Goal: Information Seeking & Learning: Learn about a topic

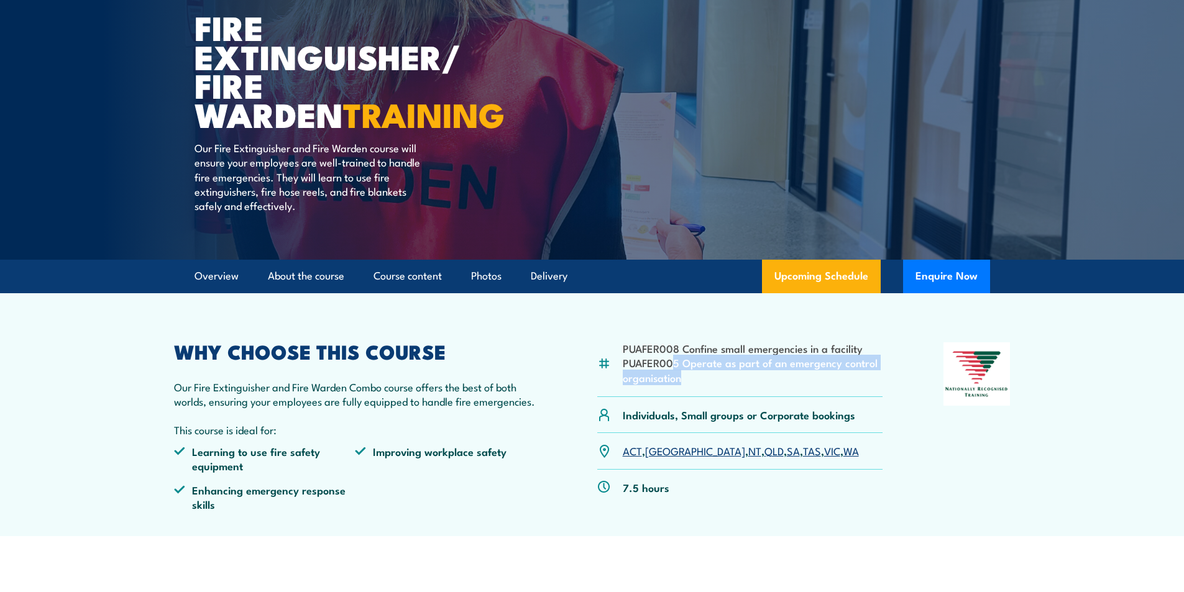
drag, startPoint x: 671, startPoint y: 369, endPoint x: 783, endPoint y: 376, distance: 112.7
click at [783, 376] on li "PUAFER005 Operate as part of an emergency control organisation" at bounding box center [753, 369] width 260 height 29
click at [736, 391] on div "PUAFER008 Confine small emergencies in a facility PUAFER005 Operate as part of …" at bounding box center [740, 369] width 286 height 55
click at [282, 404] on p "Our Fire Extinguisher and Fire Warden Combo course offers the best of both worl…" at bounding box center [355, 394] width 363 height 29
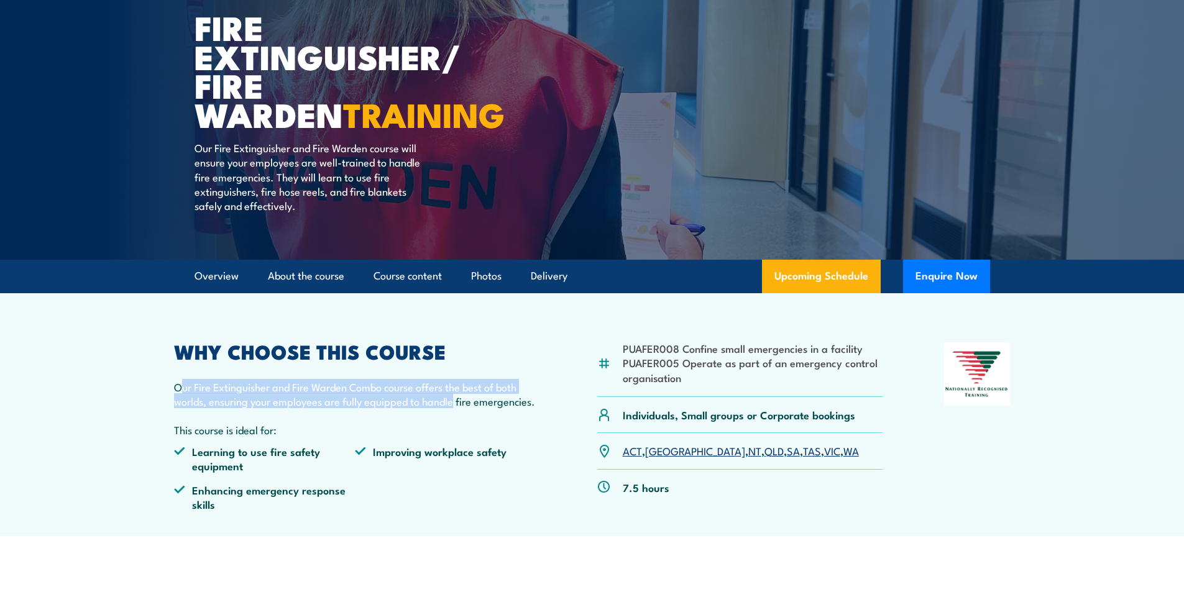
drag, startPoint x: 178, startPoint y: 388, endPoint x: 452, endPoint y: 394, distance: 274.1
click at [452, 394] on p "Our Fire Extinguisher and Fire Warden Combo course offers the best of both worl…" at bounding box center [355, 394] width 363 height 29
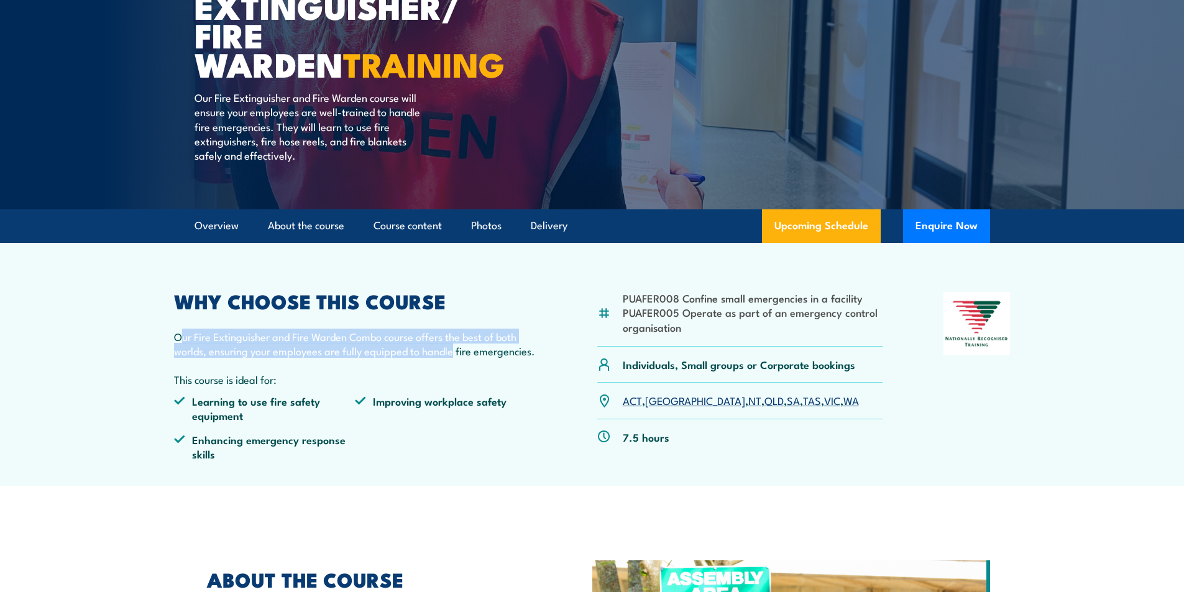
scroll to position [186, 0]
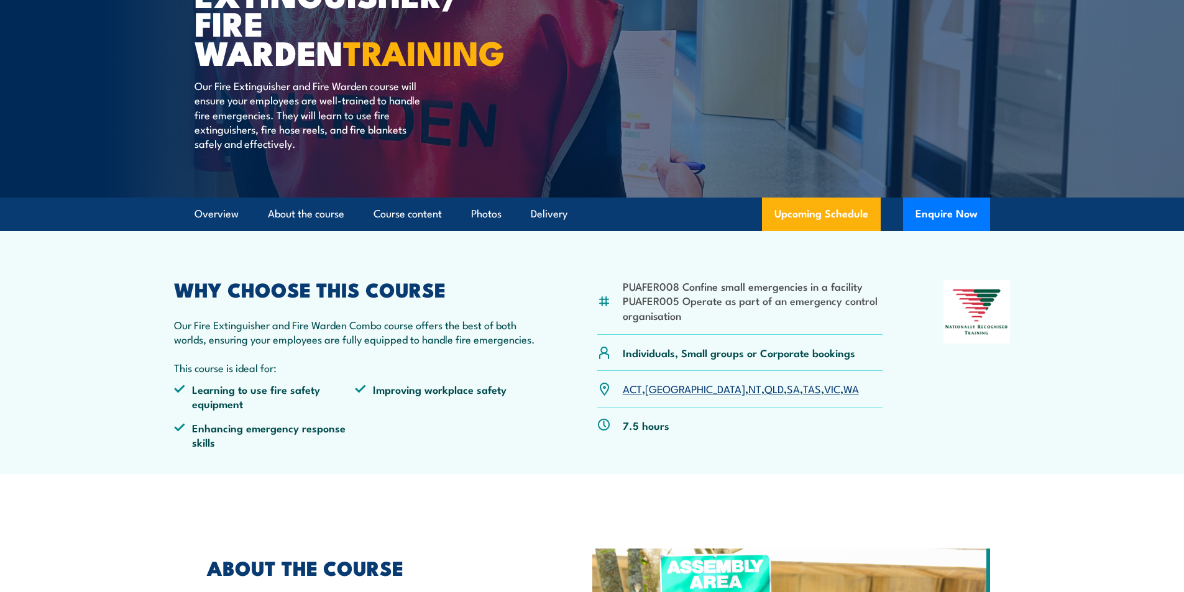
click at [287, 457] on ul "Learning to use fire safety equipment Improving workplace safety Enhancing emer…" at bounding box center [355, 420] width 363 height 77
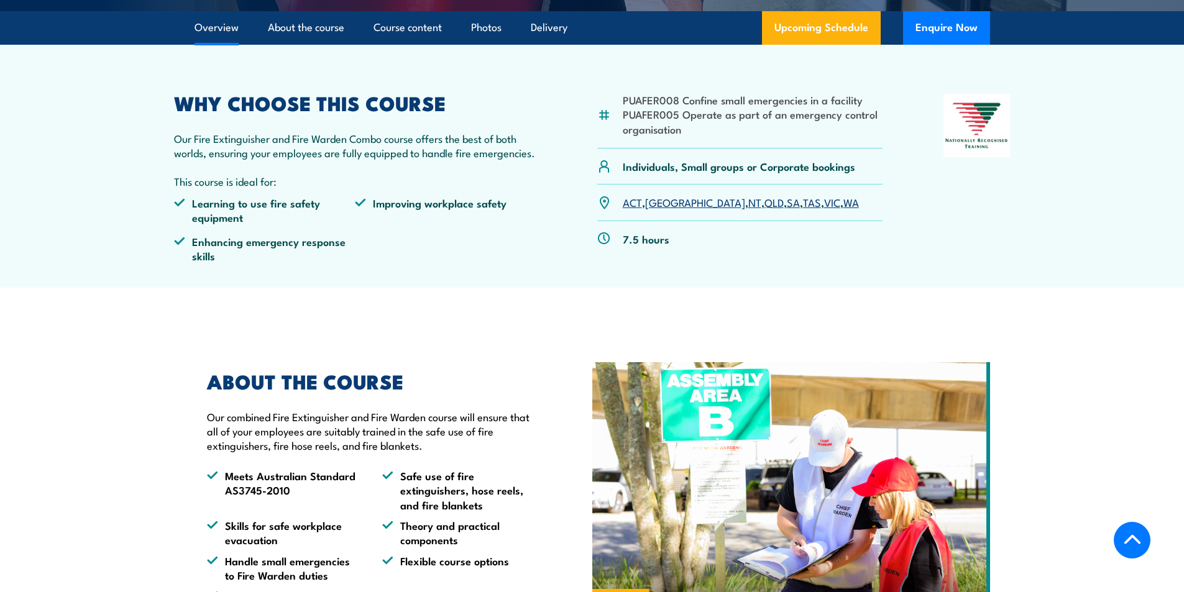
scroll to position [311, 0]
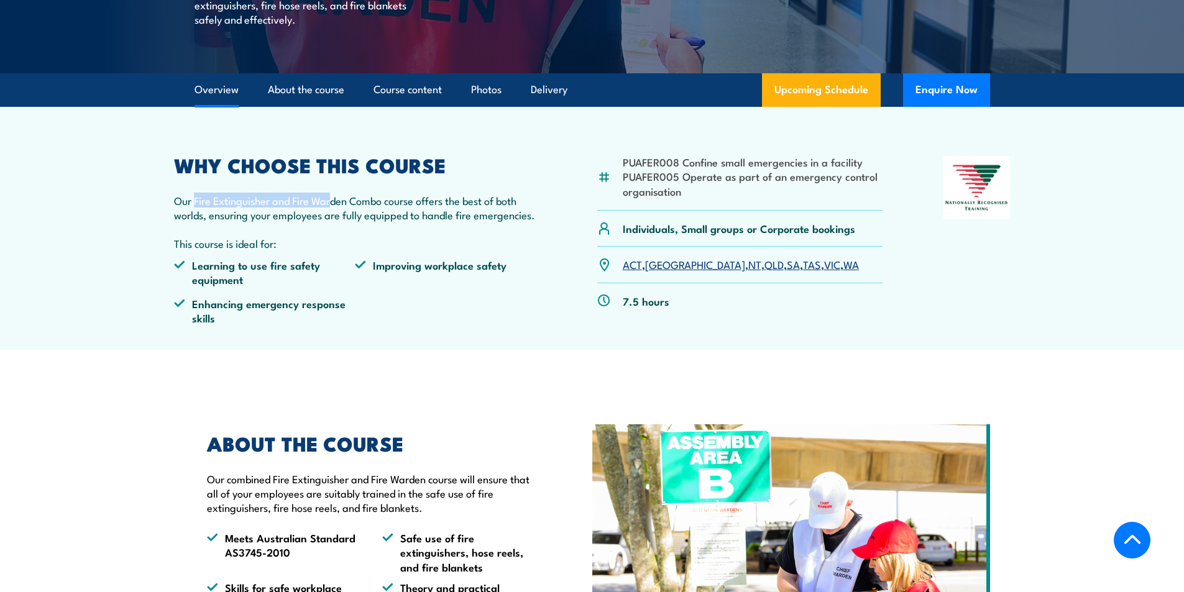
drag, startPoint x: 196, startPoint y: 199, endPoint x: 334, endPoint y: 196, distance: 138.0
click at [334, 196] on p "Our Fire Extinguisher and Fire Warden Combo course offers the best of both worl…" at bounding box center [355, 207] width 363 height 29
click at [386, 200] on p "Our Fire Extinguisher and Fire Warden Combo course offers the best of both worl…" at bounding box center [355, 207] width 363 height 29
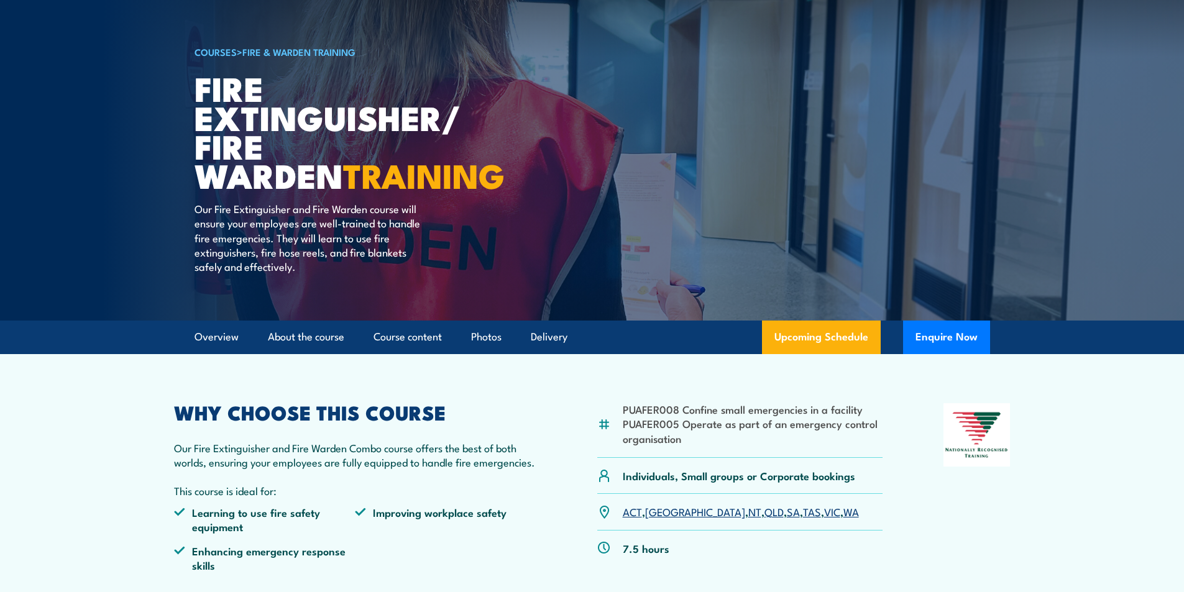
scroll to position [0, 0]
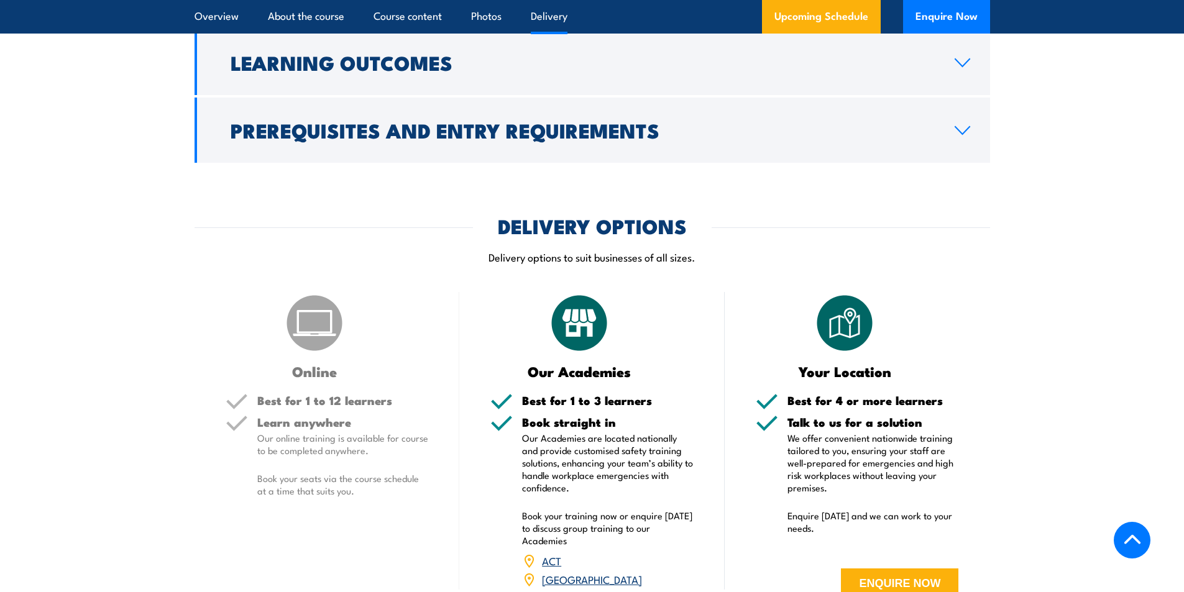
scroll to position [1492, 0]
